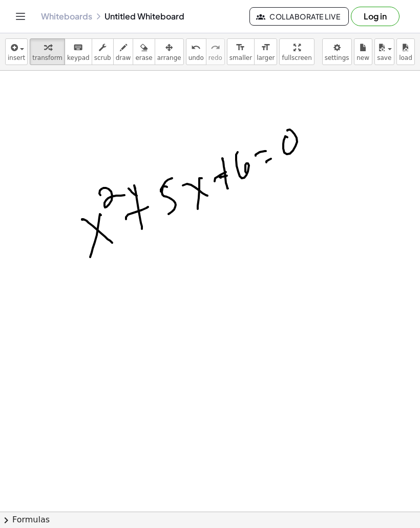
click at [16, 60] on span "insert" at bounding box center [16, 57] width 17 height 7
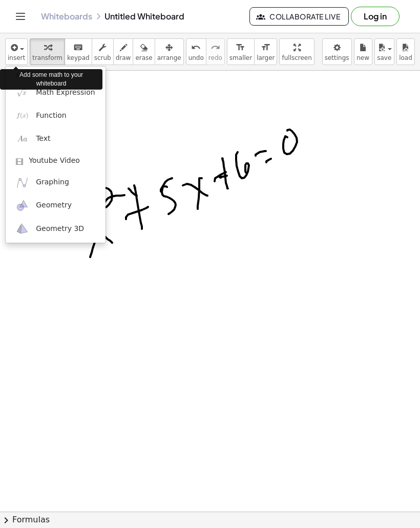
click at [136, 126] on div at bounding box center [210, 264] width 420 height 528
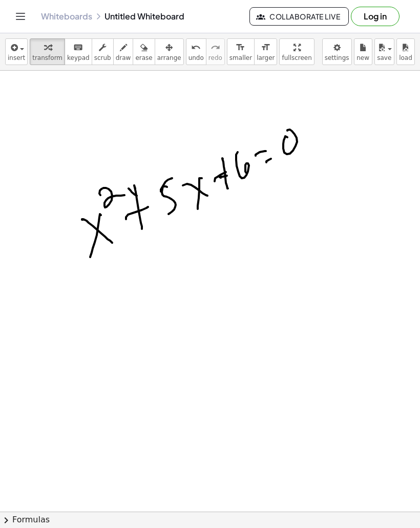
click at [15, 17] on icon "Toggle navigation" at bounding box center [20, 16] width 12 height 12
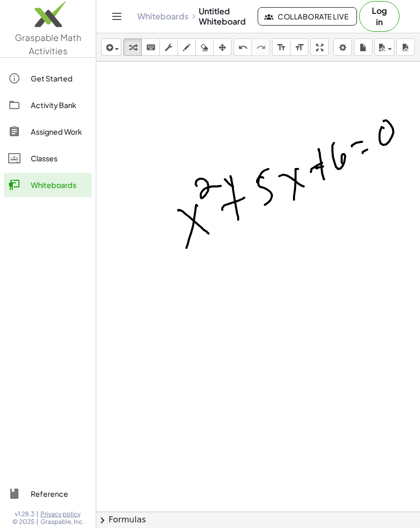
click at [66, 190] on div "Whiteboards" at bounding box center [59, 185] width 57 height 12
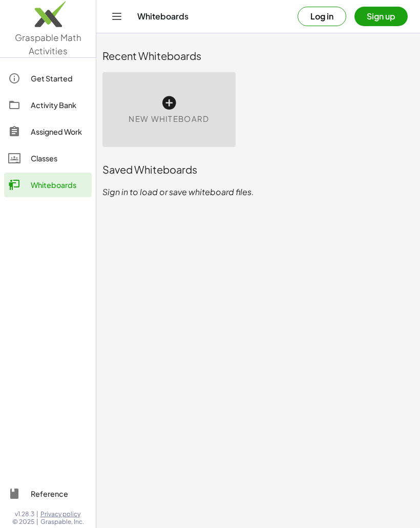
click at [167, 103] on icon at bounding box center [169, 103] width 16 height 16
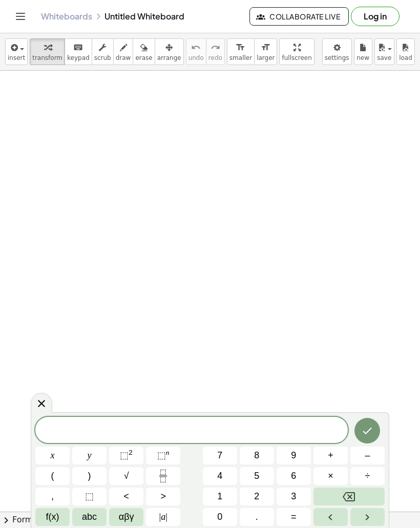
click at [40, 410] on icon at bounding box center [41, 404] width 12 height 12
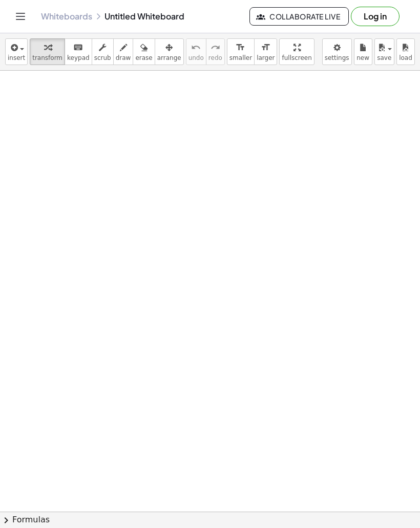
click at [23, 527] on button "chevron_right Formulas" at bounding box center [210, 520] width 420 height 16
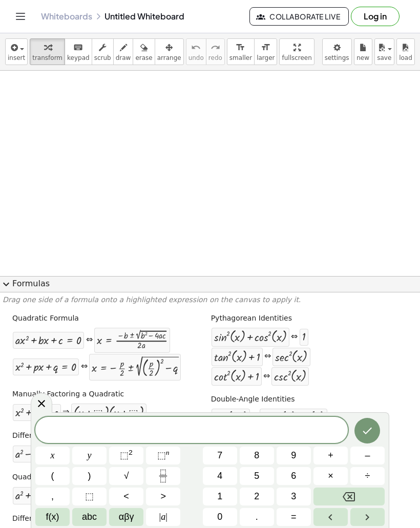
click at [2, 291] on button "expand_more Formulas" at bounding box center [210, 284] width 420 height 16
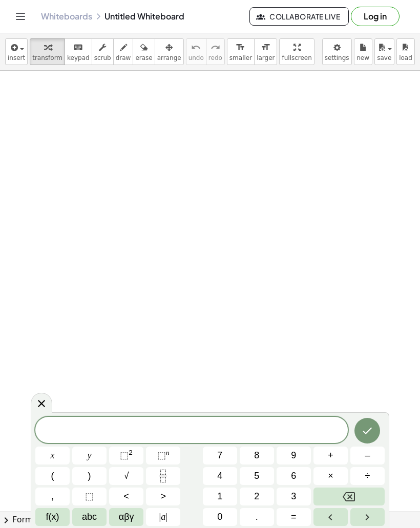
click at [2, 291] on div at bounding box center [210, 512] width 420 height 883
click at [263, 499] on button "2" at bounding box center [257, 497] width 34 height 18
click at [54, 458] on span "x" at bounding box center [53, 456] width 4 height 14
click at [124, 455] on span "⬚" at bounding box center [124, 456] width 9 height 10
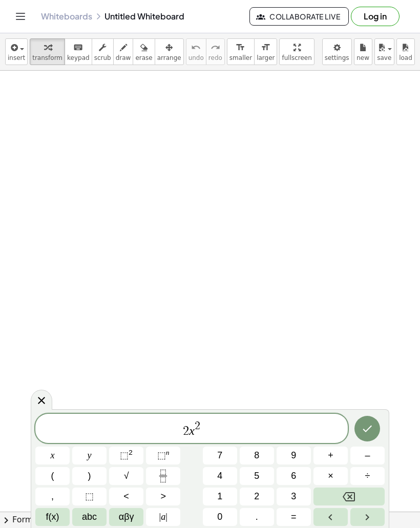
click at [349, 497] on icon "Backspace" at bounding box center [349, 497] width 12 height 12
click at [348, 496] on icon "Backspace" at bounding box center [349, 497] width 12 height 12
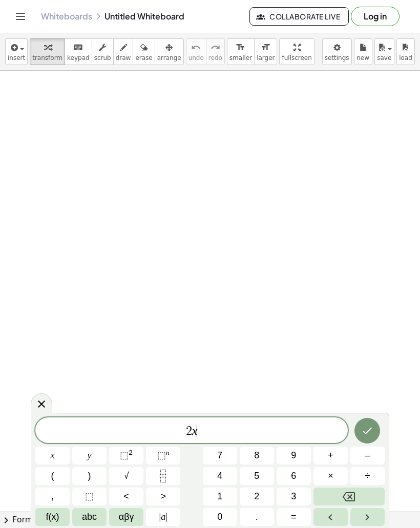
click at [347, 496] on icon "Backspace" at bounding box center [349, 497] width 12 height 12
click at [346, 497] on icon "Backspace" at bounding box center [349, 497] width 12 height 12
click at [54, 461] on span "x" at bounding box center [53, 456] width 4 height 14
click at [130, 455] on sup "2" at bounding box center [131, 453] width 4 height 8
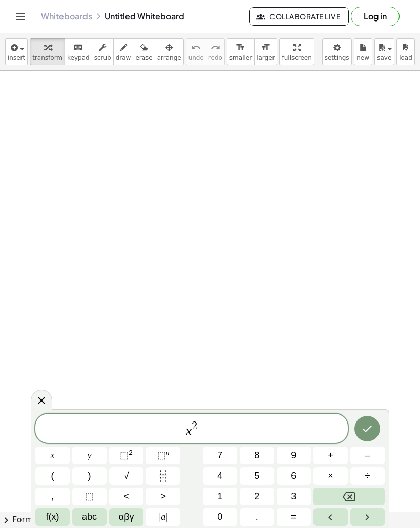
click at [332, 459] on span "+" at bounding box center [331, 456] width 6 height 14
click at [260, 479] on button "5" at bounding box center [257, 476] width 34 height 18
click at [55, 457] on button "x" at bounding box center [52, 456] width 34 height 18
click at [329, 459] on span "+" at bounding box center [331, 456] width 6 height 14
click at [297, 479] on button "6" at bounding box center [294, 476] width 34 height 18
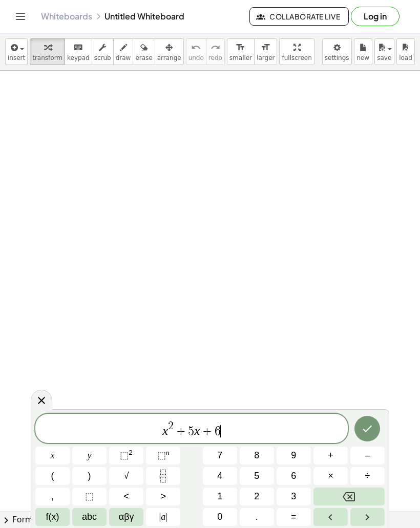
click at [294, 520] on span "=" at bounding box center [294, 517] width 6 height 14
click at [222, 525] on button "0" at bounding box center [220, 517] width 34 height 18
click at [369, 430] on icon "Done" at bounding box center [367, 429] width 9 height 7
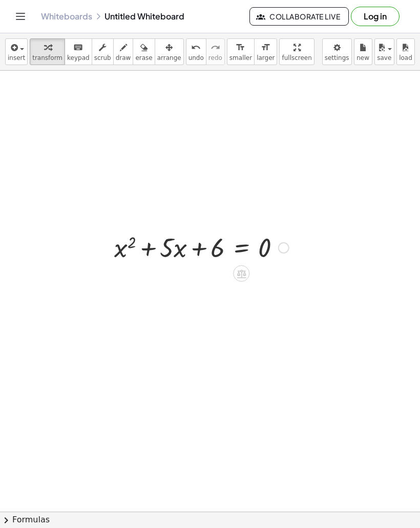
click at [241, 277] on icon at bounding box center [241, 274] width 9 height 9
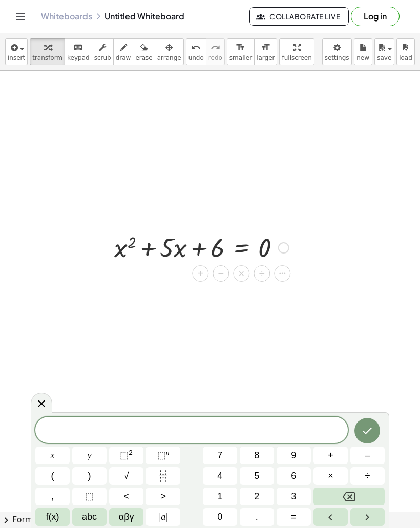
click at [17, 19] on icon "Toggle navigation" at bounding box center [20, 16] width 12 height 12
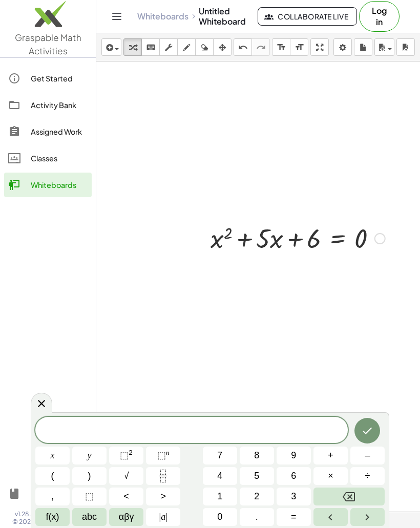
click at [39, 409] on icon at bounding box center [41, 404] width 12 height 12
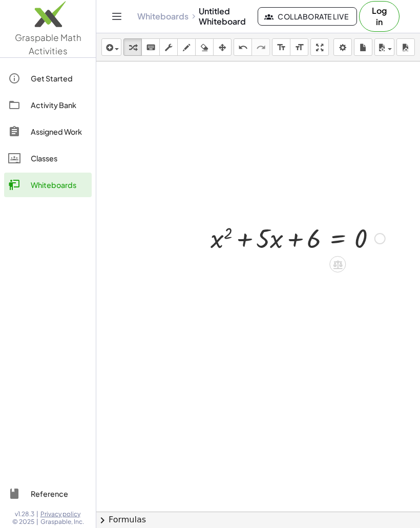
click at [61, 79] on div "Get Started" at bounding box center [59, 78] width 57 height 12
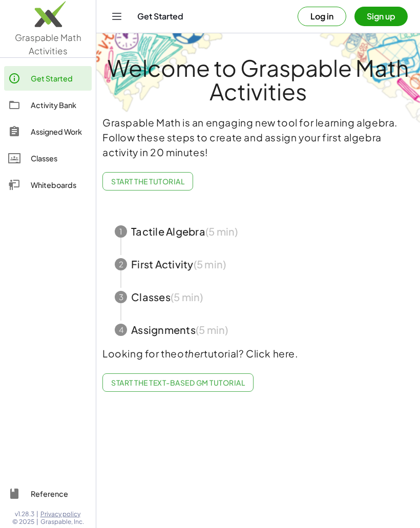
click at [236, 451] on main "Welcome to Graspable Math Activities Graspable Math is an engaging new tool for…" at bounding box center [258, 264] width 324 height 528
click at [241, 448] on main "Welcome to Graspable Math Activities Graspable Math is an engaging new tool for…" at bounding box center [258, 264] width 324 height 528
click at [242, 445] on main "Welcome to Graspable Math Activities Graspable Math is an engaging new tool for…" at bounding box center [258, 264] width 324 height 528
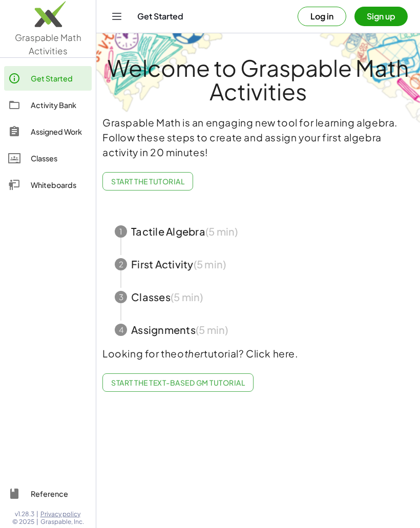
click at [242, 444] on main "Welcome to Graspable Math Activities Graspable Math is an engaging new tool for…" at bounding box center [258, 264] width 324 height 528
click at [180, 184] on span "Start the Tutorial" at bounding box center [147, 181] width 73 height 9
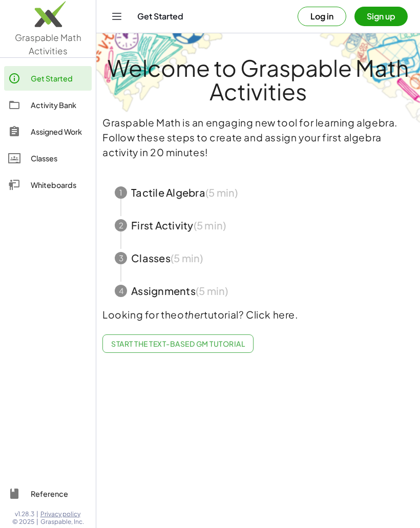
click at [186, 199] on span "button" at bounding box center [259, 192] width 312 height 33
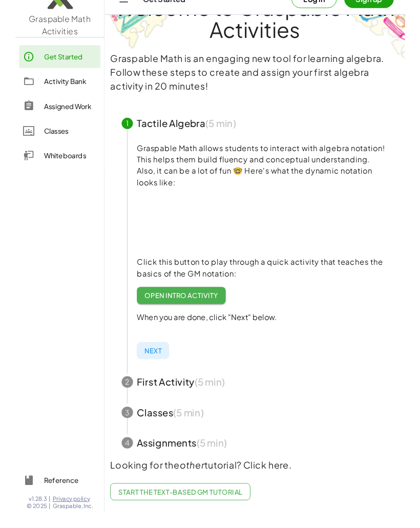
scroll to position [83, 0]
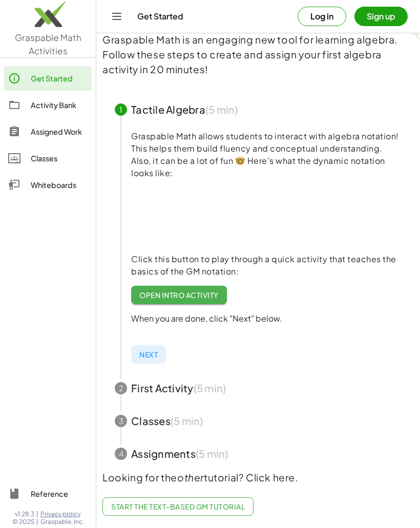
click at [213, 297] on span "Open Intro Activity" at bounding box center [178, 295] width 79 height 9
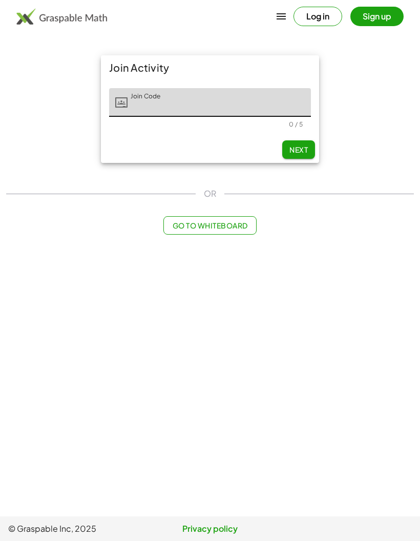
type input "*"
click at [230, 234] on button "Go to Whiteboard" at bounding box center [210, 225] width 93 height 18
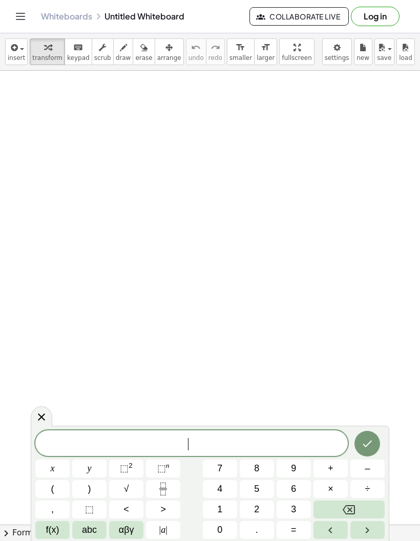
scroll to position [1, 0]
click at [24, 12] on icon "Toggle navigation" at bounding box center [20, 16] width 12 height 12
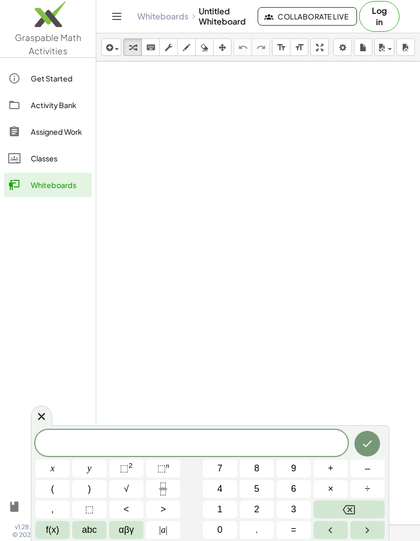
click at [59, 78] on div "Get Started" at bounding box center [59, 78] width 57 height 12
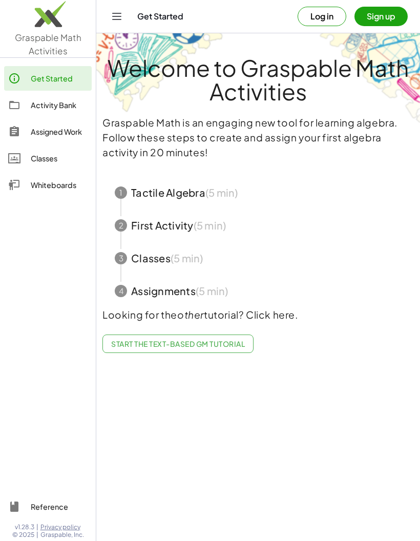
click at [338, 10] on button "Log in" at bounding box center [322, 16] width 49 height 19
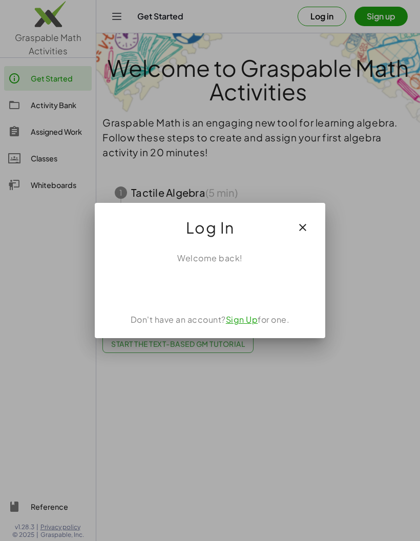
click at [243, 293] on div "Sign in with Google. Opens in new tab" at bounding box center [210, 287] width 94 height 23
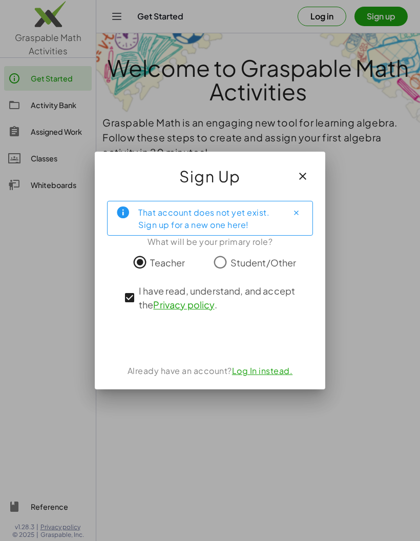
click at [208, 342] on div "Sign in with Google. Opens in new tab" at bounding box center [211, 338] width 132 height 23
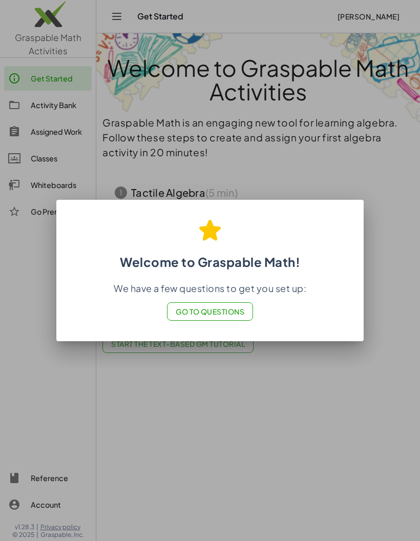
click at [211, 314] on span "Go to Questions" at bounding box center [210, 311] width 69 height 9
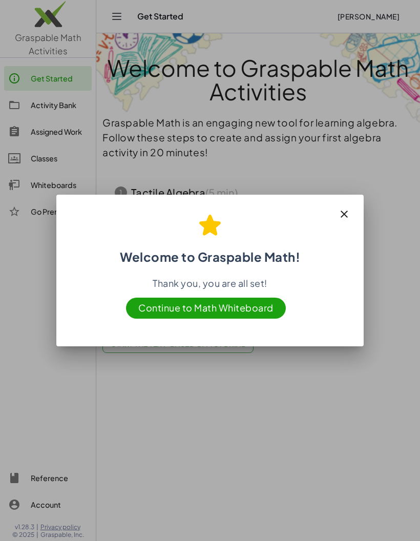
click at [257, 305] on span "Continue to Math Whiteboard" at bounding box center [206, 308] width 160 height 21
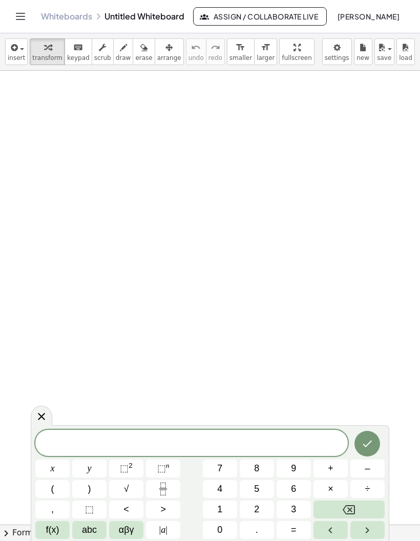
click at [19, 12] on icon "Toggle navigation" at bounding box center [20, 16] width 12 height 12
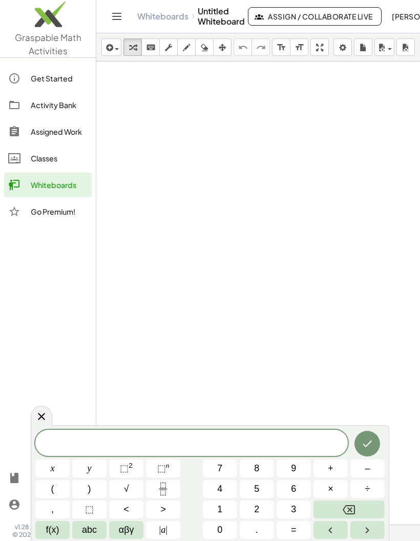
click at [55, 106] on div "Activity Bank" at bounding box center [59, 105] width 57 height 12
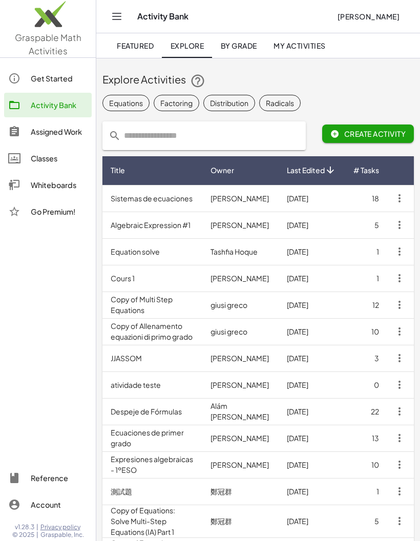
click at [51, 84] on link "Get Started" at bounding box center [48, 78] width 88 height 25
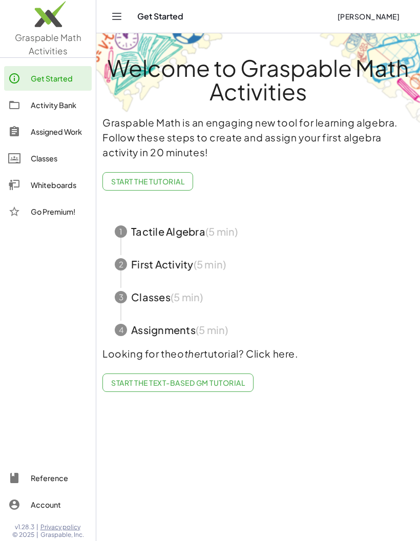
click at [167, 182] on span "Start the Tutorial" at bounding box center [147, 181] width 73 height 9
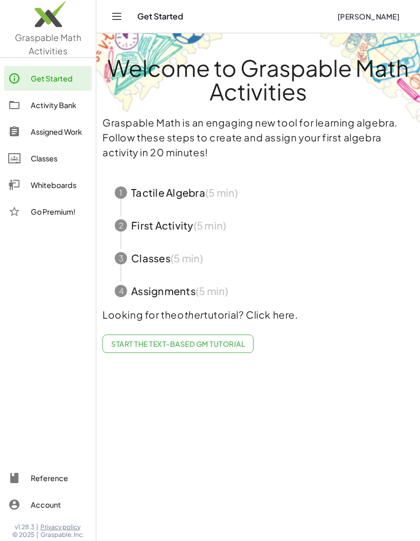
click at [174, 201] on span "button" at bounding box center [259, 192] width 312 height 33
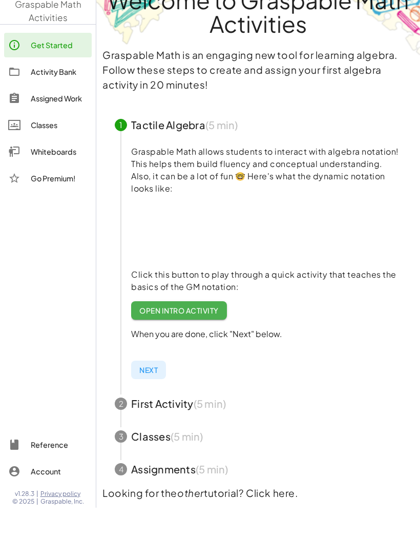
scroll to position [68, 0]
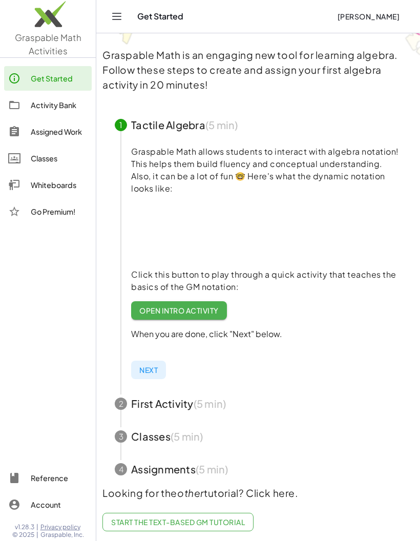
click at [216, 306] on span "Open Intro Activity" at bounding box center [178, 310] width 79 height 9
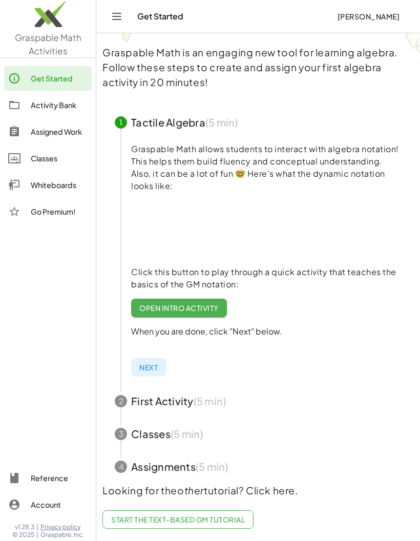
click at [122, 401] on div "2" at bounding box center [121, 401] width 12 height 12
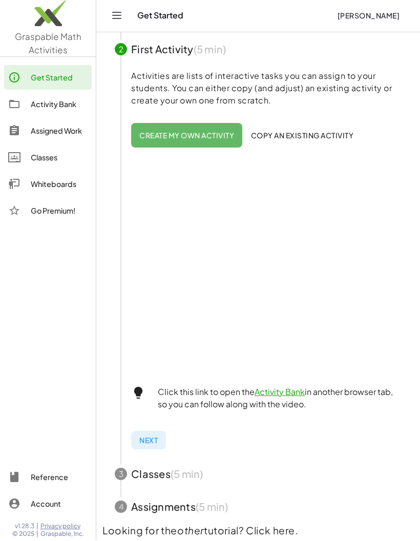
scroll to position [215, 0]
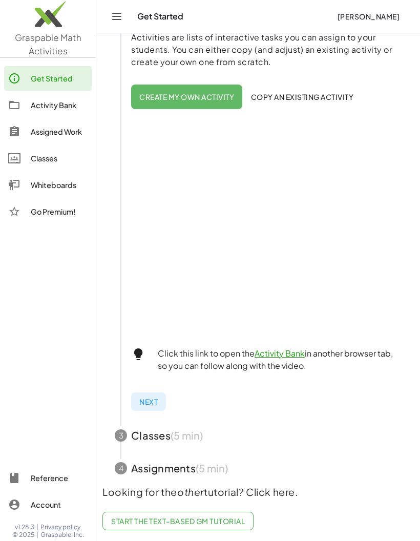
click at [157, 438] on span "button" at bounding box center [259, 435] width 312 height 33
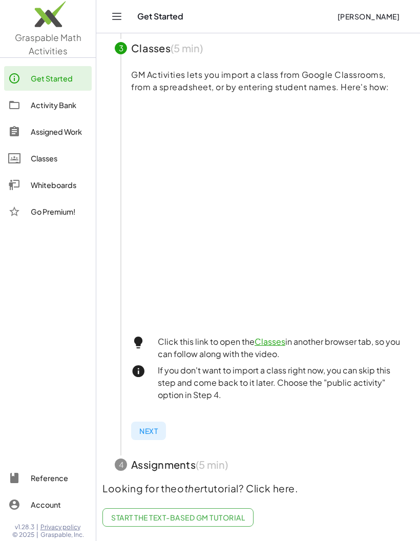
scroll to position [208, 0]
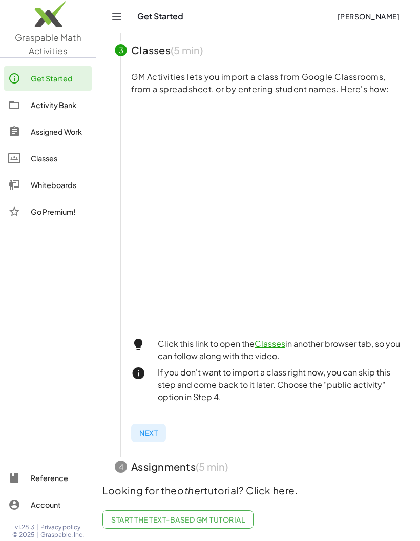
click at [233, 518] on span "Start the Text-based GM Tutorial" at bounding box center [178, 519] width 134 height 9
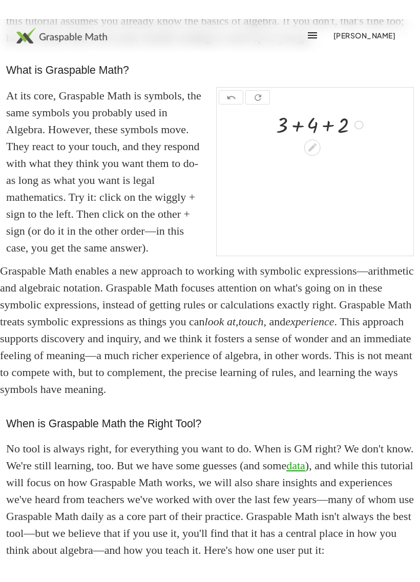
scroll to position [200, 0]
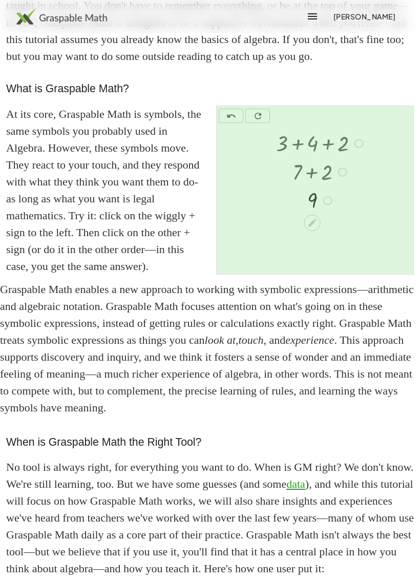
click at [331, 157] on div at bounding box center [321, 142] width 101 height 29
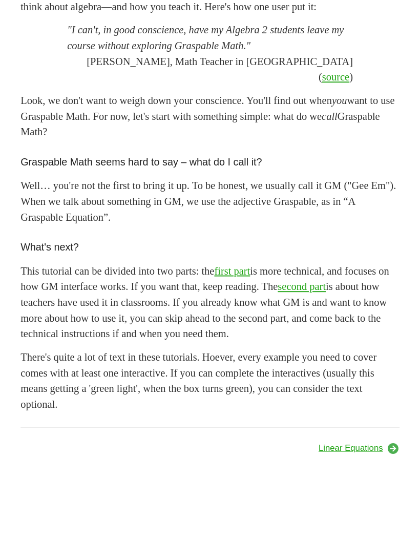
scroll to position [789, 0]
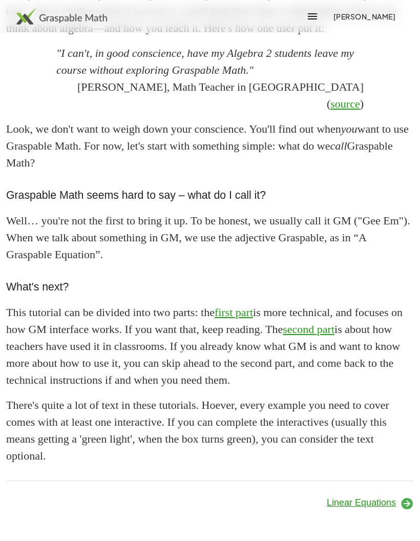
click at [363, 502] on span "Linear Equations" at bounding box center [361, 503] width 69 height 10
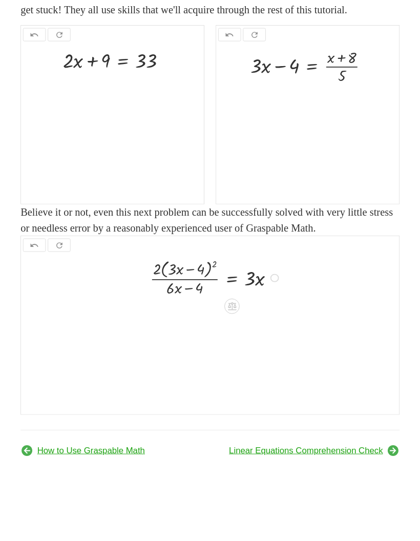
scroll to position [1221, 0]
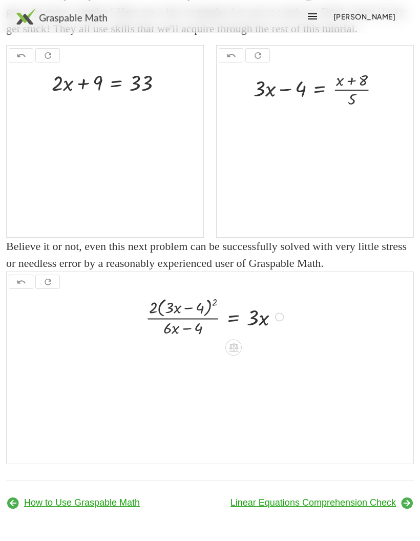
click at [318, 493] on div "Linear Equations Comprehension Check" at bounding box center [315, 501] width 210 height 29
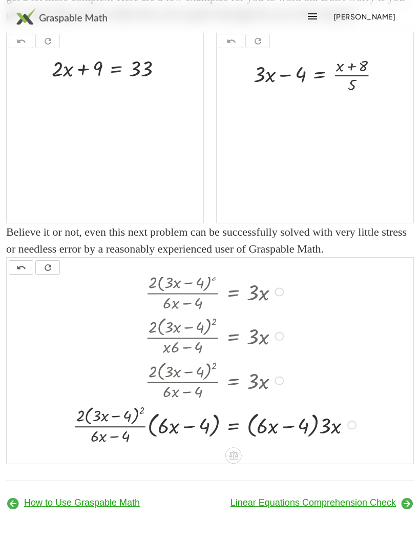
scroll to position [11, 0]
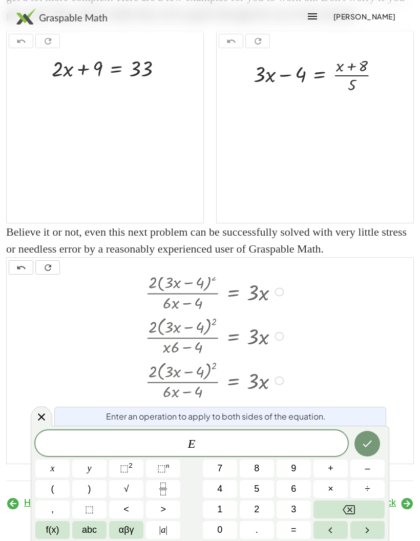
click at [43, 424] on div at bounding box center [42, 416] width 22 height 20
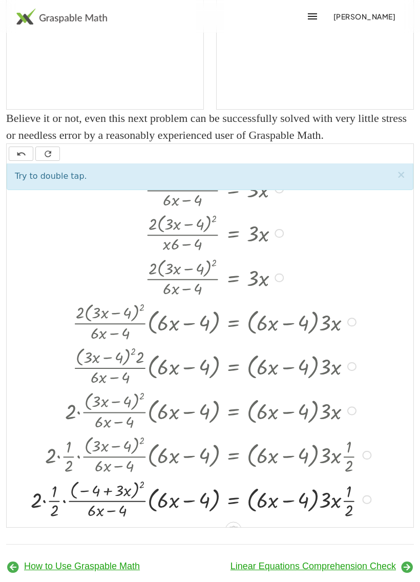
scroll to position [0, 0]
click at [58, 182] on span "Try to double tap." at bounding box center [51, 177] width 72 height 10
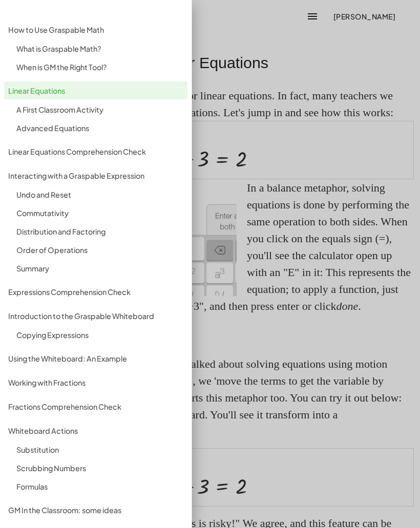
scroll to position [6, 0]
